Goal: Task Accomplishment & Management: Use online tool/utility

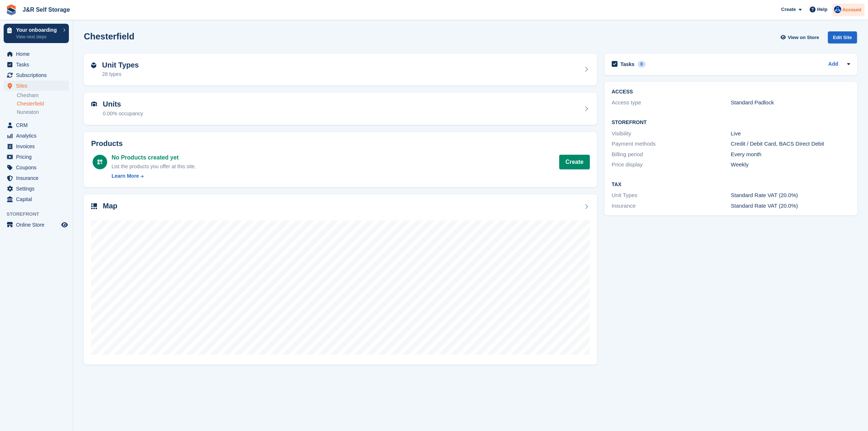
click at [854, 9] on span "Account" at bounding box center [851, 9] width 19 height 7
click at [797, 75] on div "Logout" at bounding box center [794, 74] width 17 height 8
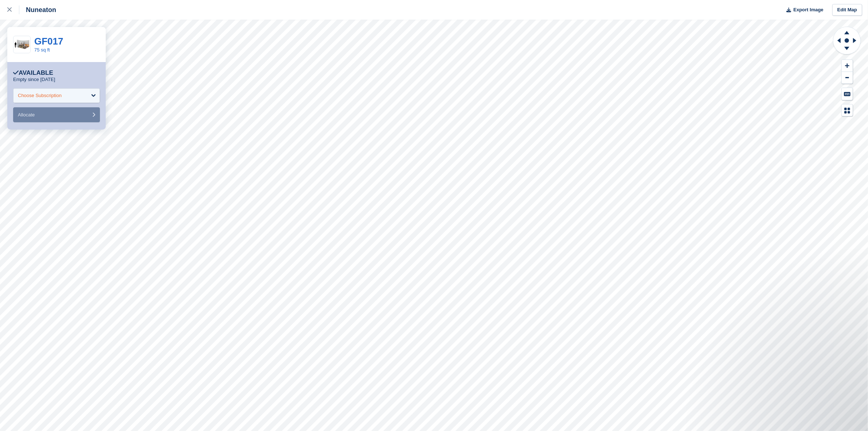
click at [92, 96] on div "Choose Subscription" at bounding box center [56, 95] width 87 height 15
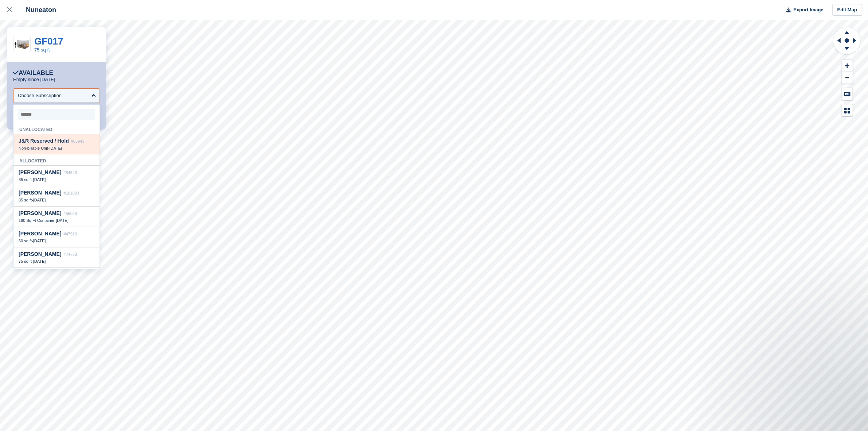
click at [53, 144] on span "J&R Reserved / Hold" at bounding box center [44, 141] width 50 height 6
select select "*****"
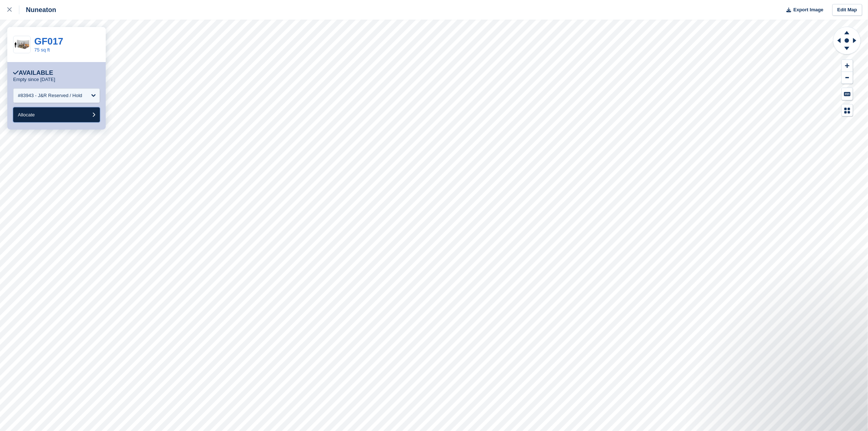
click at [52, 118] on button "Allocate" at bounding box center [56, 114] width 87 height 15
